Goal: Transaction & Acquisition: Book appointment/travel/reservation

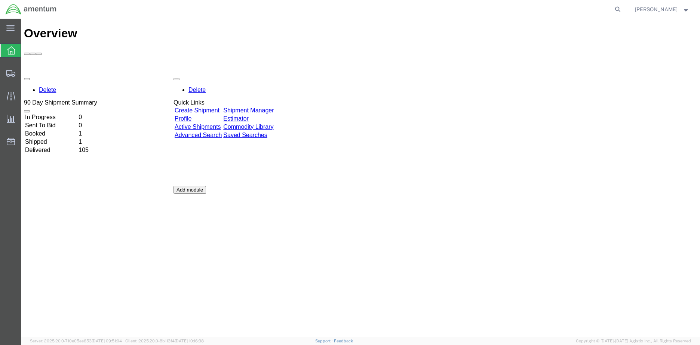
click at [53, 114] on td "In Progress" at bounding box center [51, 117] width 53 height 7
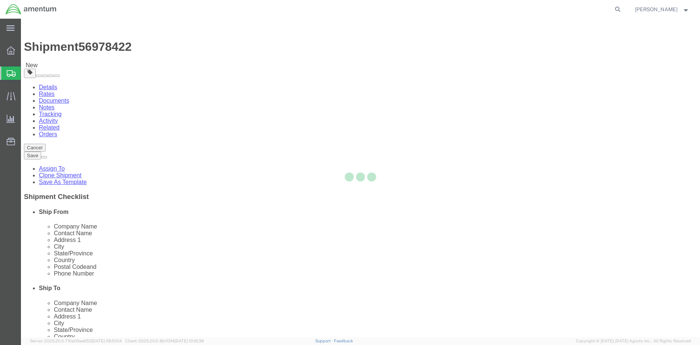
select select "42655"
select select "45591"
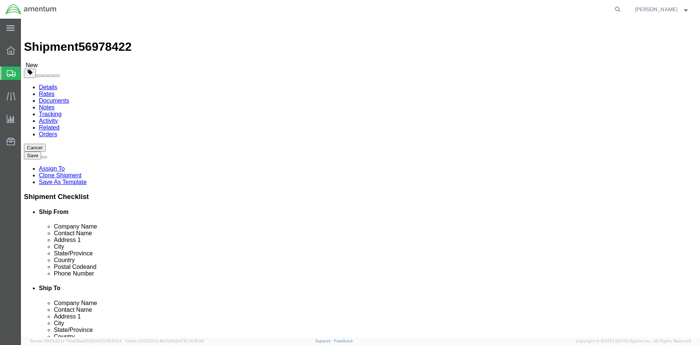
click button "Rate Shipment"
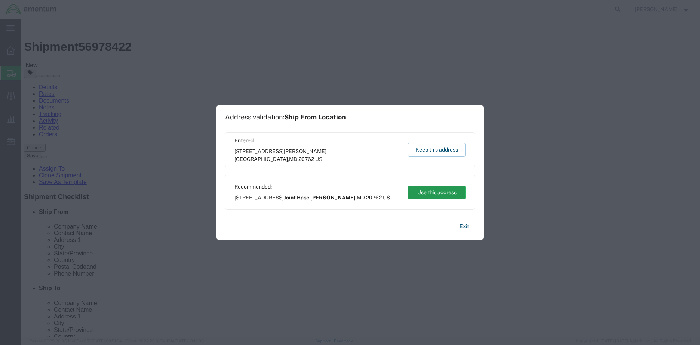
click at [429, 193] on button "Use this address" at bounding box center [437, 193] width 58 height 14
type input "Joint Base [PERSON_NAME]"
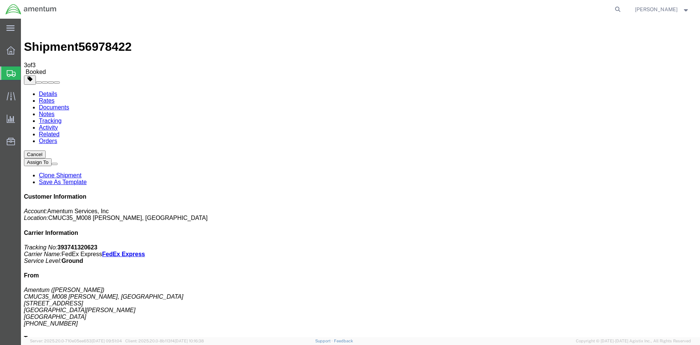
checkbox input "false"
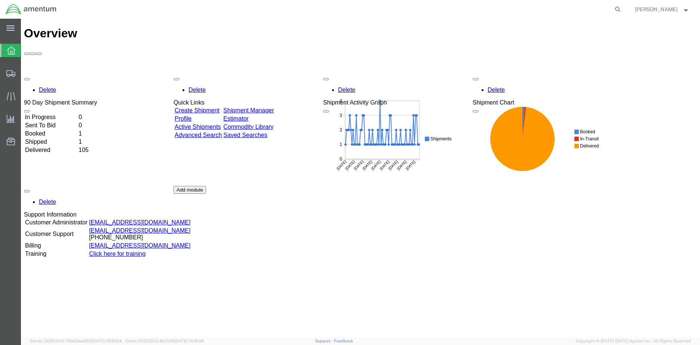
click at [62, 114] on td "In Progress" at bounding box center [51, 117] width 53 height 7
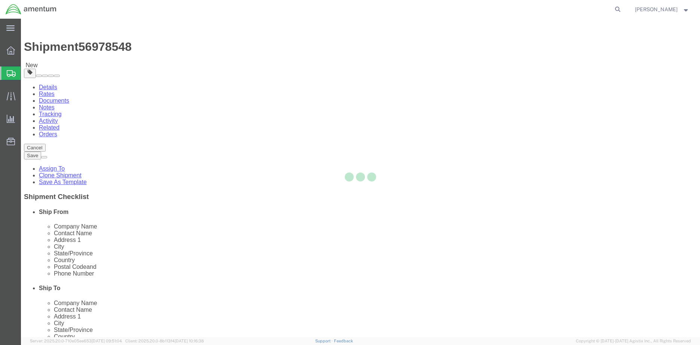
select select "42655"
select select
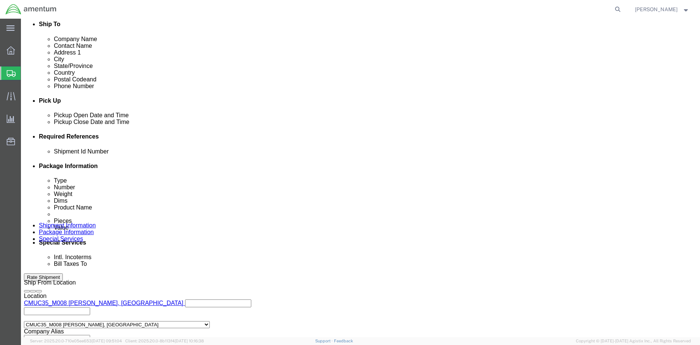
scroll to position [351, 0]
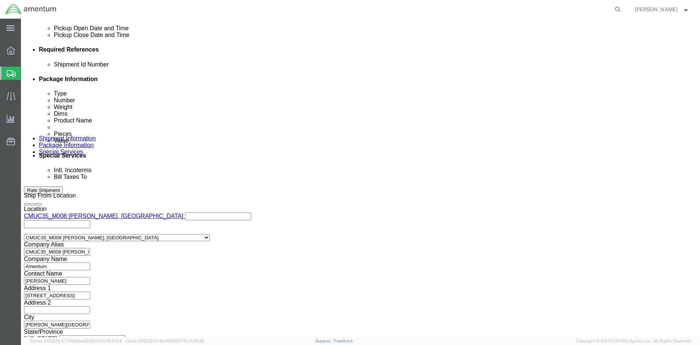
click button "Continue"
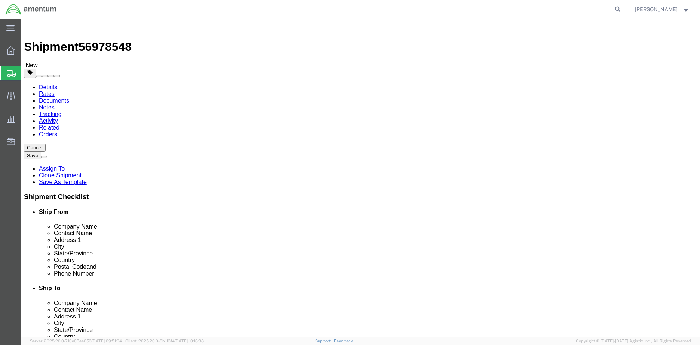
click dd "1.00 Each"
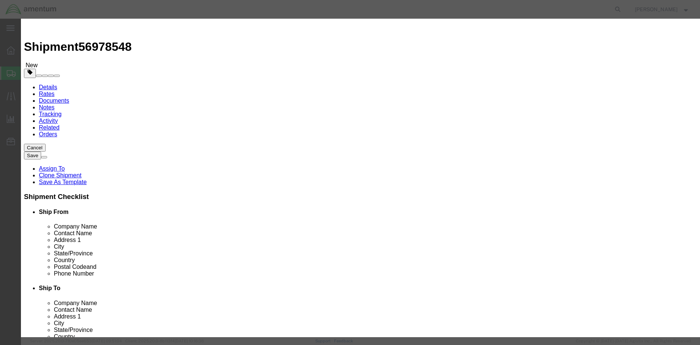
click input "text"
type input "500.00"
click button "Save & Close"
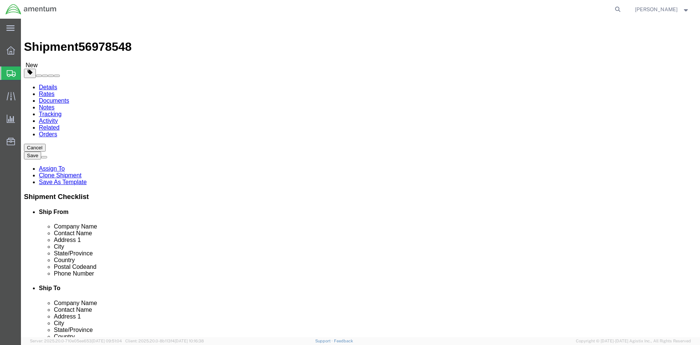
click button "Rate Shipment"
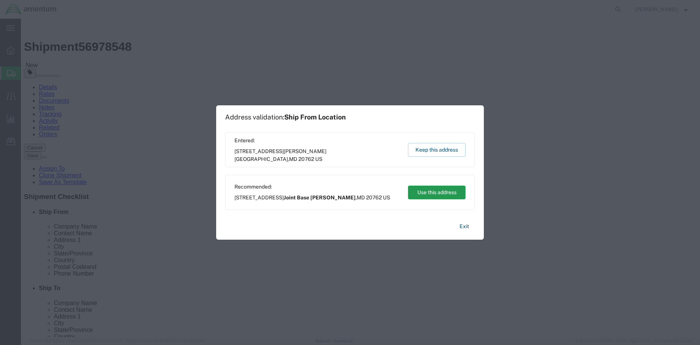
click at [441, 192] on button "Use this address" at bounding box center [437, 193] width 58 height 14
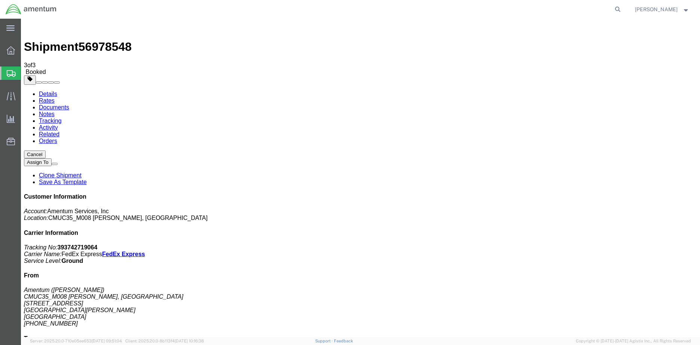
checkbox input "false"
